Goal: Task Accomplishment & Management: Use online tool/utility

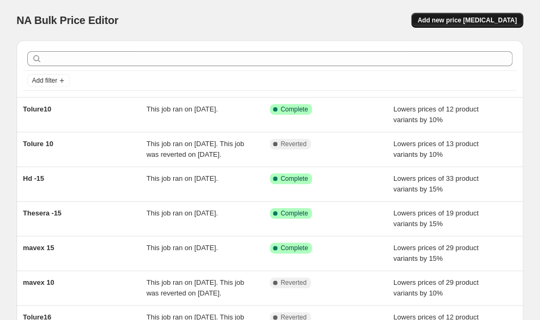
click at [468, 22] on span "Add new price [MEDICAL_DATA]" at bounding box center [467, 20] width 99 height 9
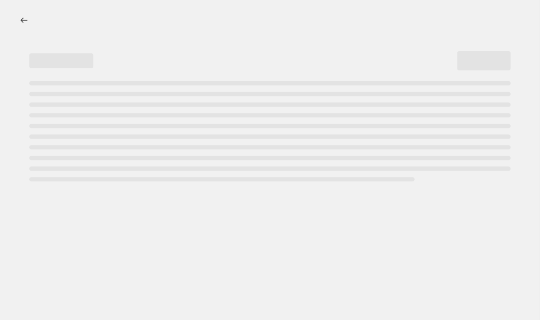
select select "percentage"
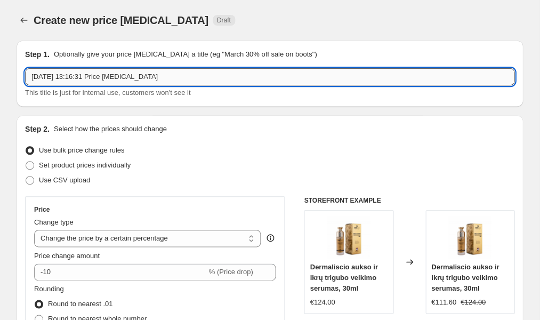
click at [229, 78] on input "[DATE] 13:16:31 Price [MEDICAL_DATA]" at bounding box center [269, 76] width 489 height 17
type input "9"
type input "Dermaliscio"
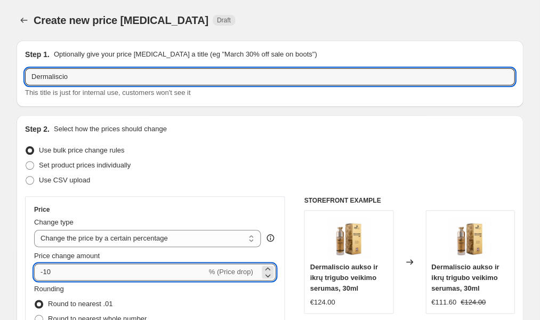
click at [107, 272] on input "-10" at bounding box center [120, 271] width 172 height 17
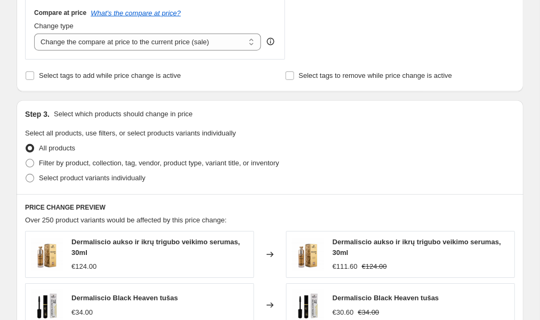
scroll to position [404, 0]
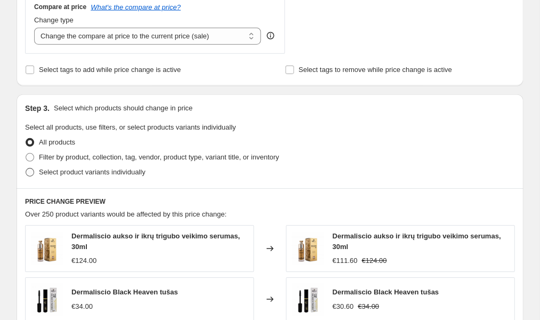
type input "-15"
click at [30, 174] on span at bounding box center [30, 172] width 9 height 9
click at [26, 168] on input "Select product variants individually" at bounding box center [26, 168] width 1 height 1
radio input "true"
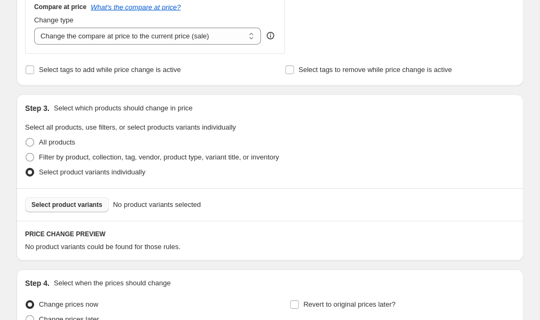
click at [53, 205] on span "Select product variants" at bounding box center [66, 204] width 71 height 9
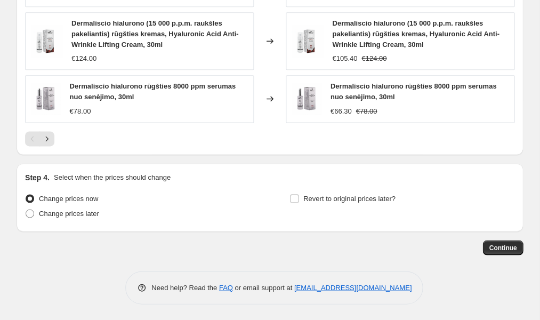
scroll to position [800, 0]
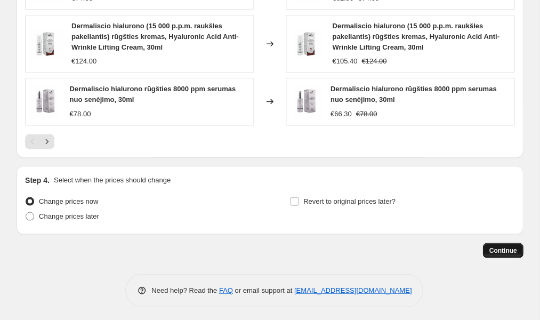
click at [495, 243] on button "Continue" at bounding box center [503, 250] width 41 height 15
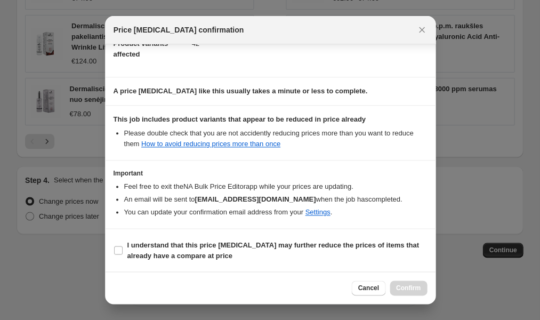
scroll to position [128, 0]
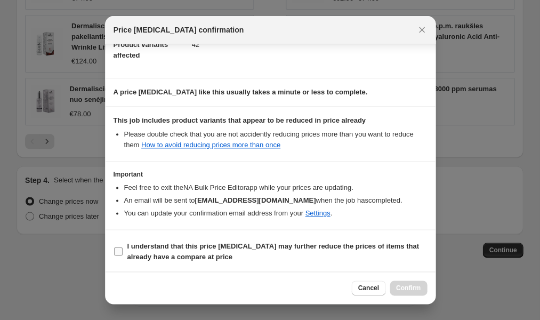
click at [115, 250] on input "I understand that this price [MEDICAL_DATA] may further reduce the prices of it…" at bounding box center [118, 251] width 9 height 9
checkbox input "true"
click at [402, 291] on span "Confirm" at bounding box center [408, 288] width 25 height 9
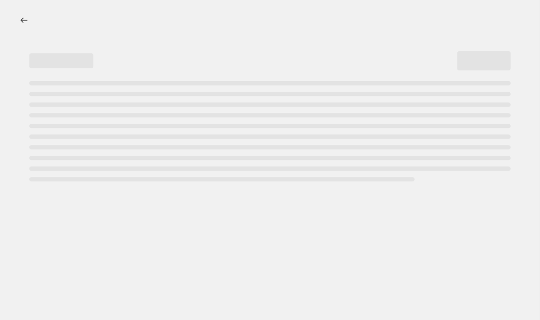
select select "percentage"
